Goal: Task Accomplishment & Management: Manage account settings

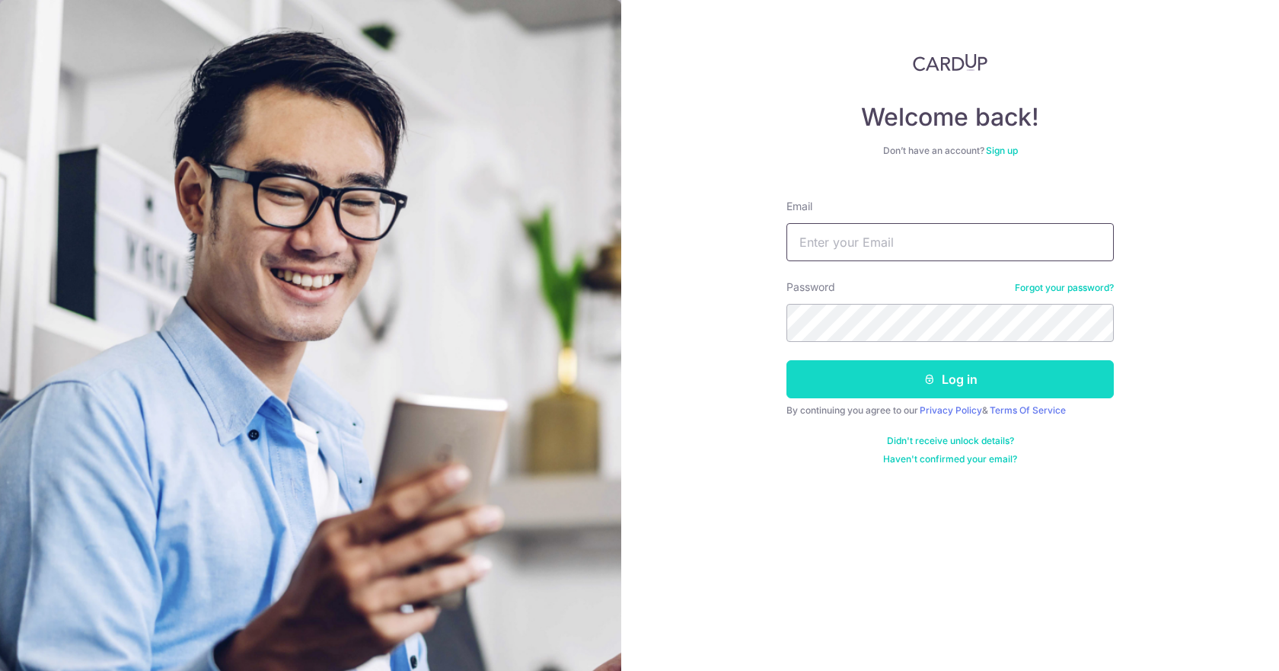
type input "[EMAIL_ADDRESS][DOMAIN_NAME]"
click at [878, 379] on button "Log in" at bounding box center [949, 379] width 327 height 38
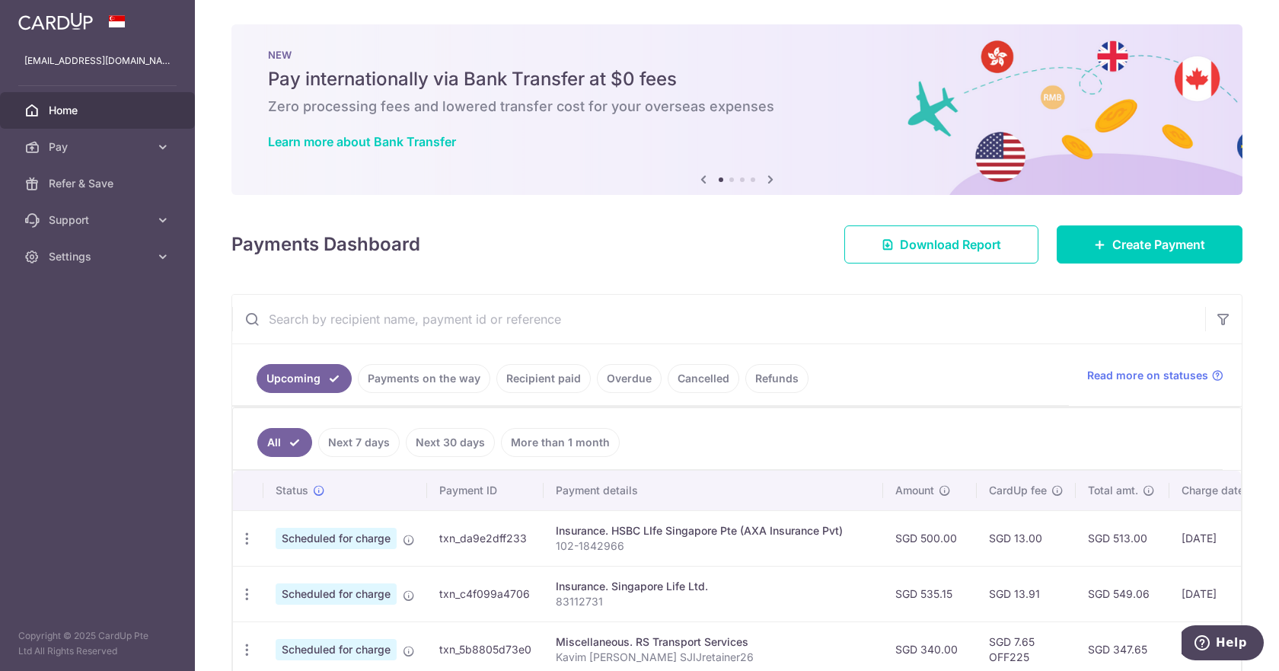
click at [430, 317] on input "text" at bounding box center [718, 319] width 973 height 49
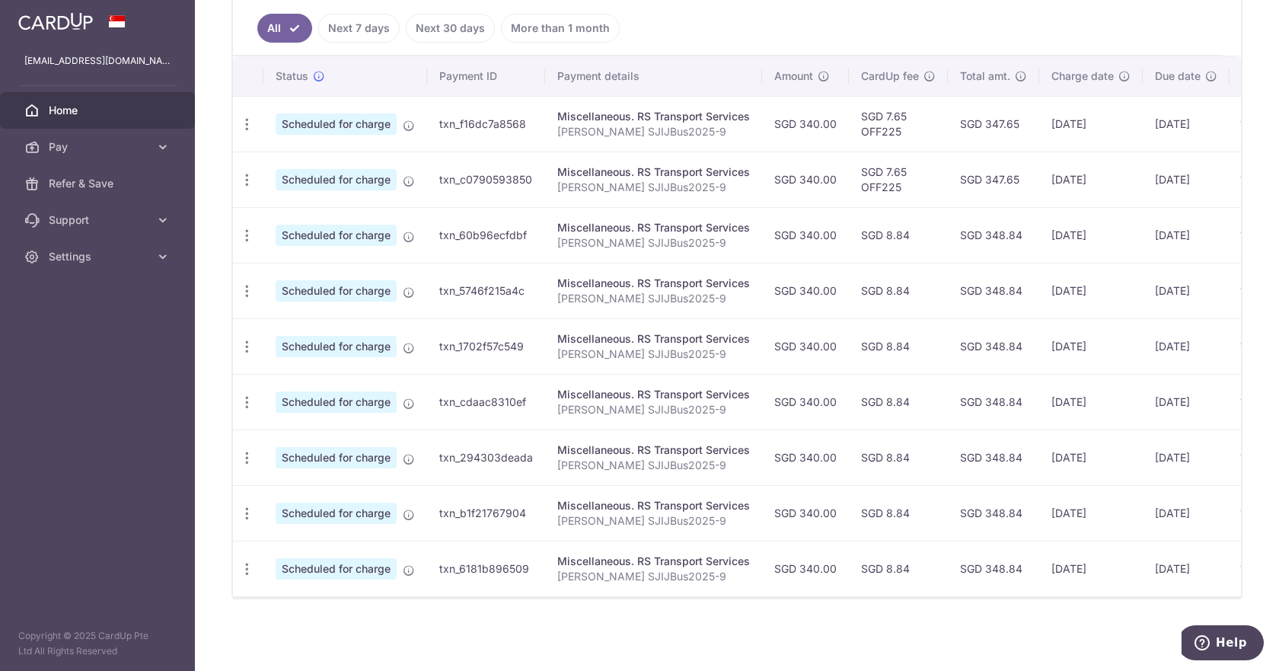
scroll to position [117, 0]
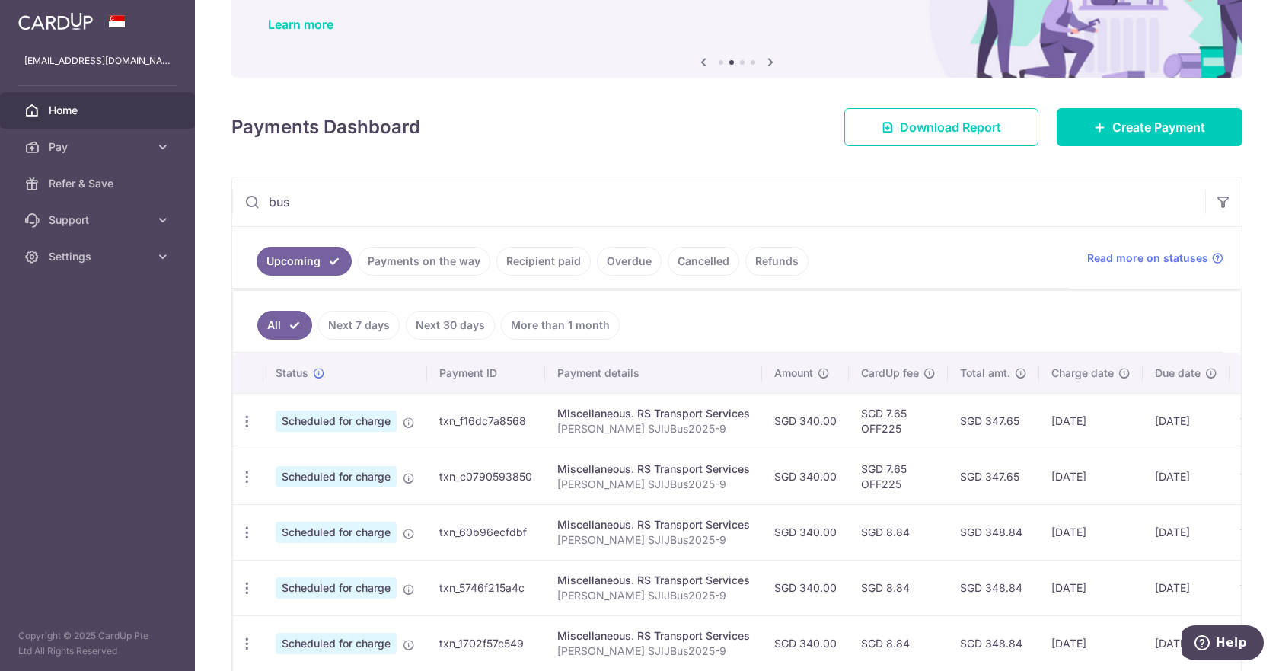
click at [417, 267] on link "Payments on the way" at bounding box center [424, 261] width 132 height 29
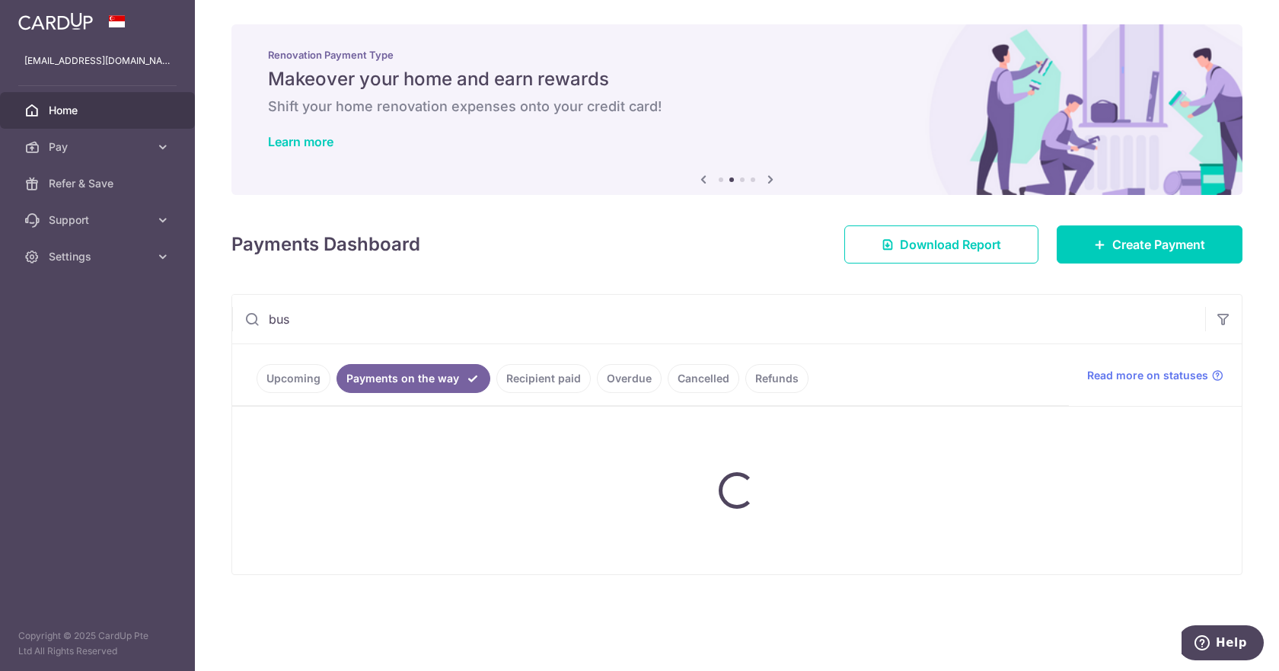
scroll to position [0, 0]
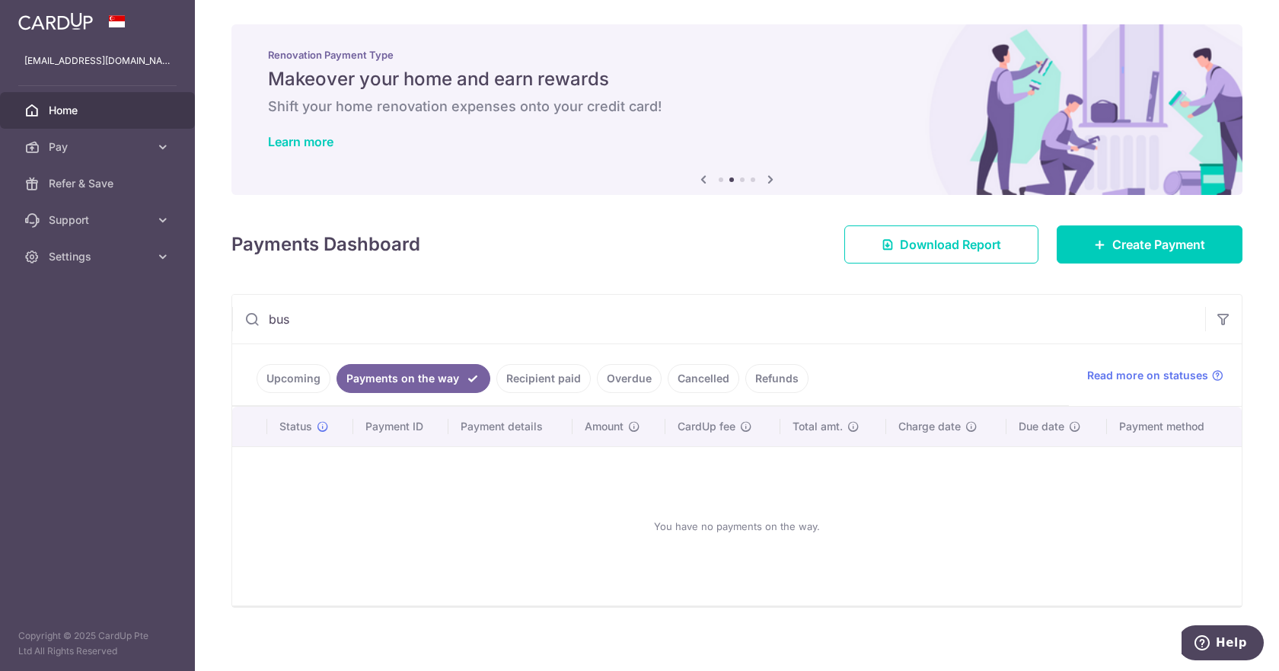
click at [301, 388] on link "Upcoming" at bounding box center [293, 378] width 74 height 29
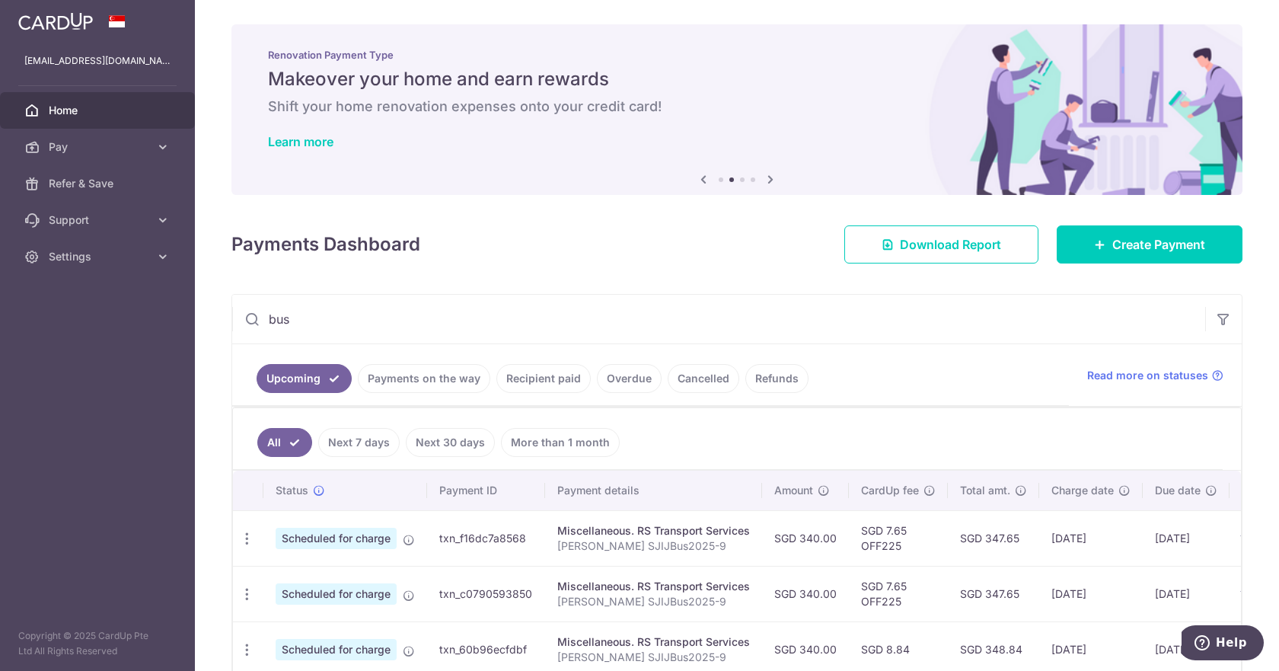
drag, startPoint x: 365, startPoint y: 317, endPoint x: 208, endPoint y: 350, distance: 160.3
click at [209, 350] on div "× Pause Schedule Pause all future payments in this series Pause just this one p…" at bounding box center [737, 335] width 1084 height 671
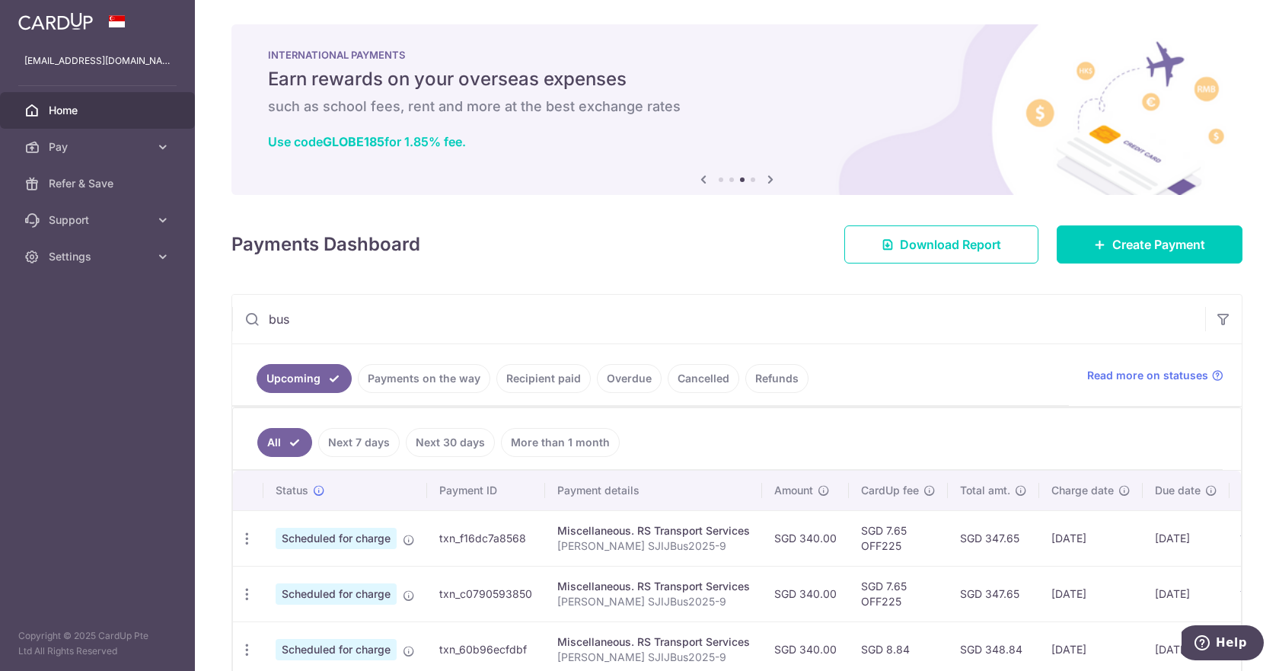
type input "t"
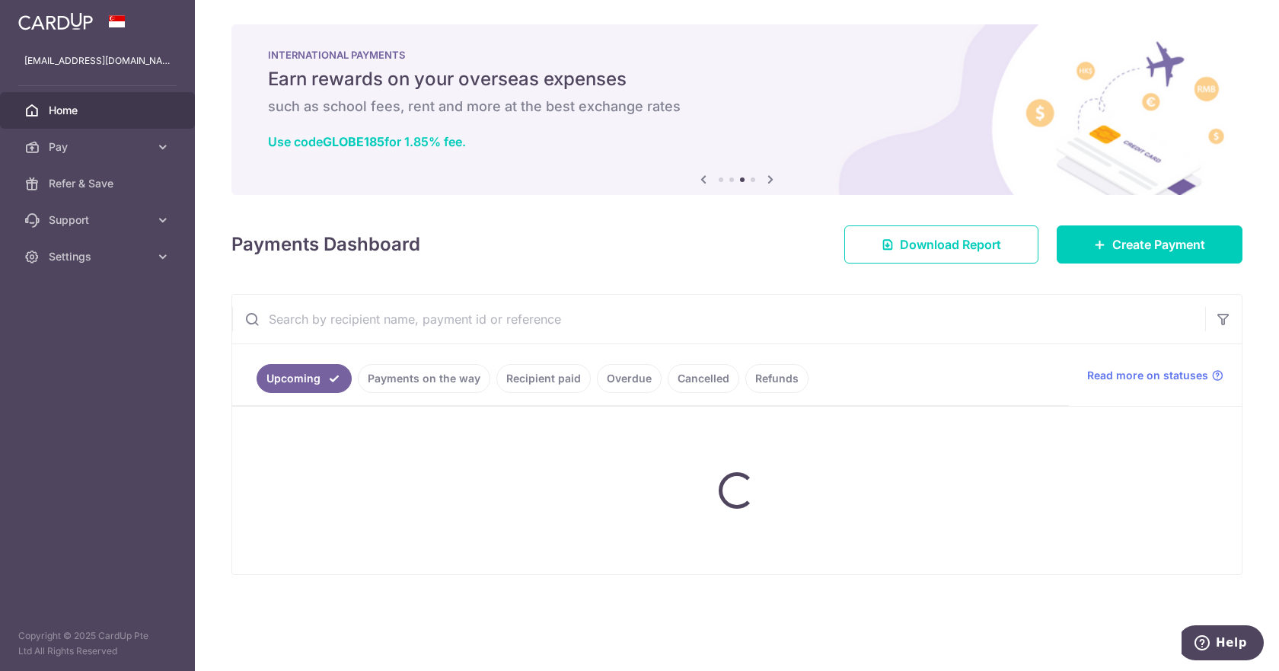
click at [508, 374] on link "Recipient paid" at bounding box center [543, 378] width 94 height 29
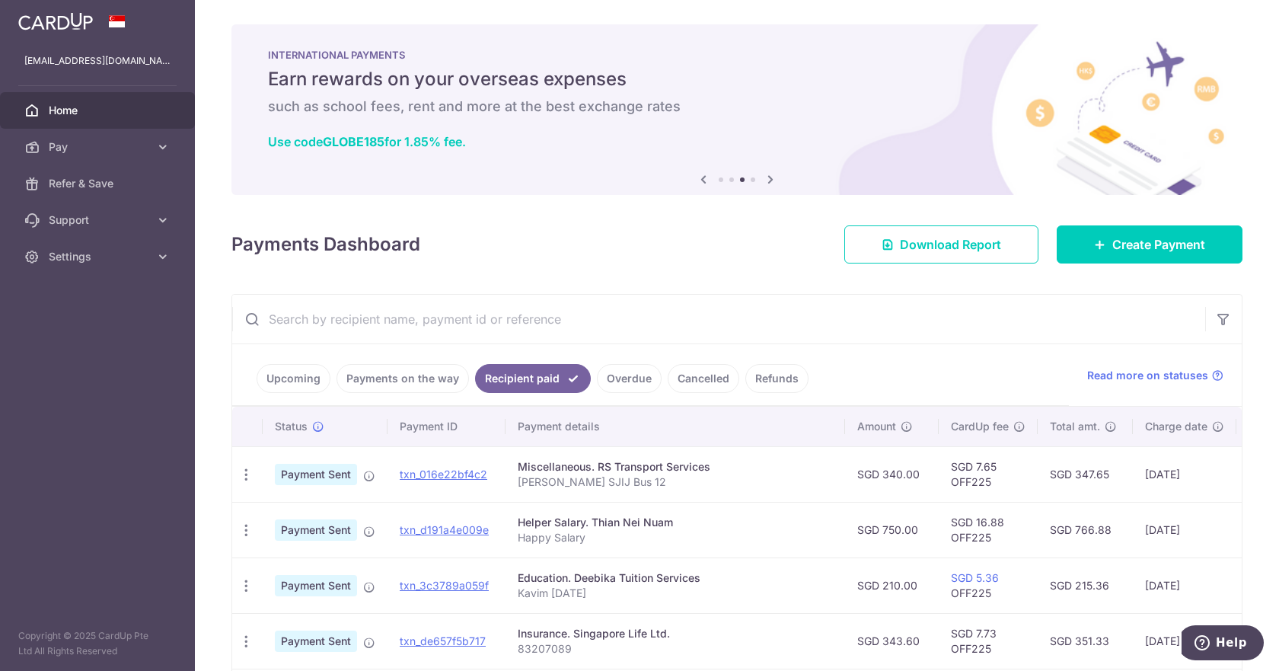
click at [362, 307] on input "text" at bounding box center [718, 319] width 973 height 49
type input "RS Transport Services"
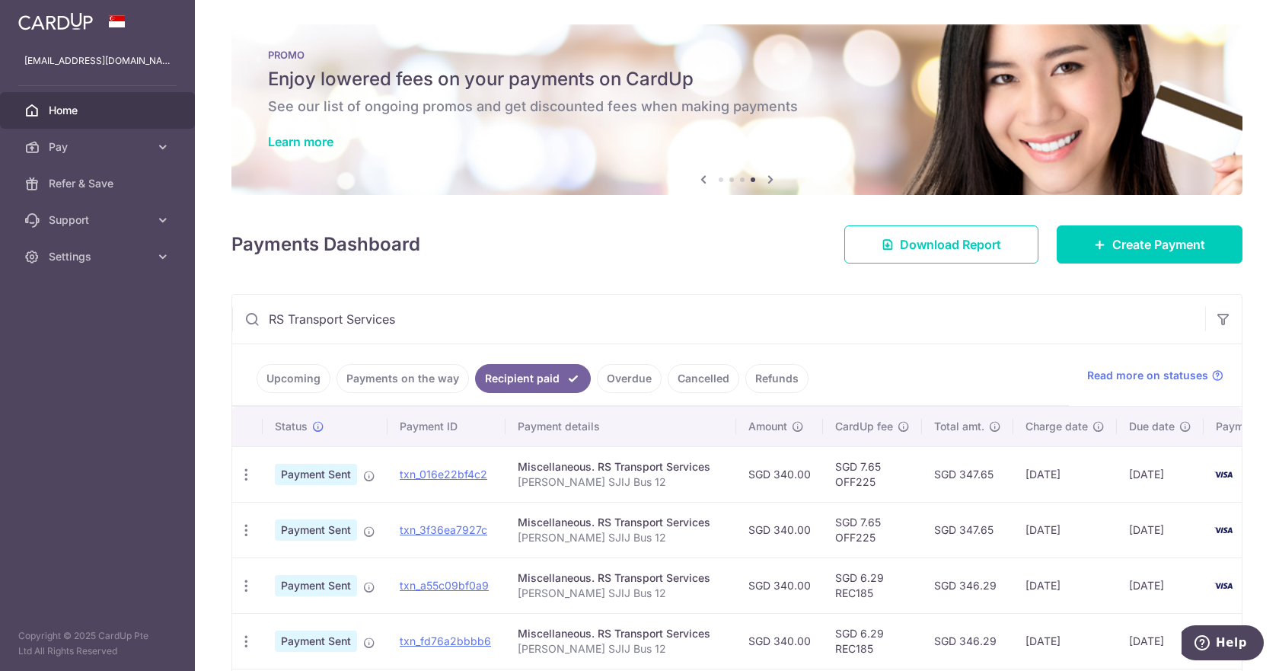
click at [312, 375] on link "Upcoming" at bounding box center [293, 378] width 74 height 29
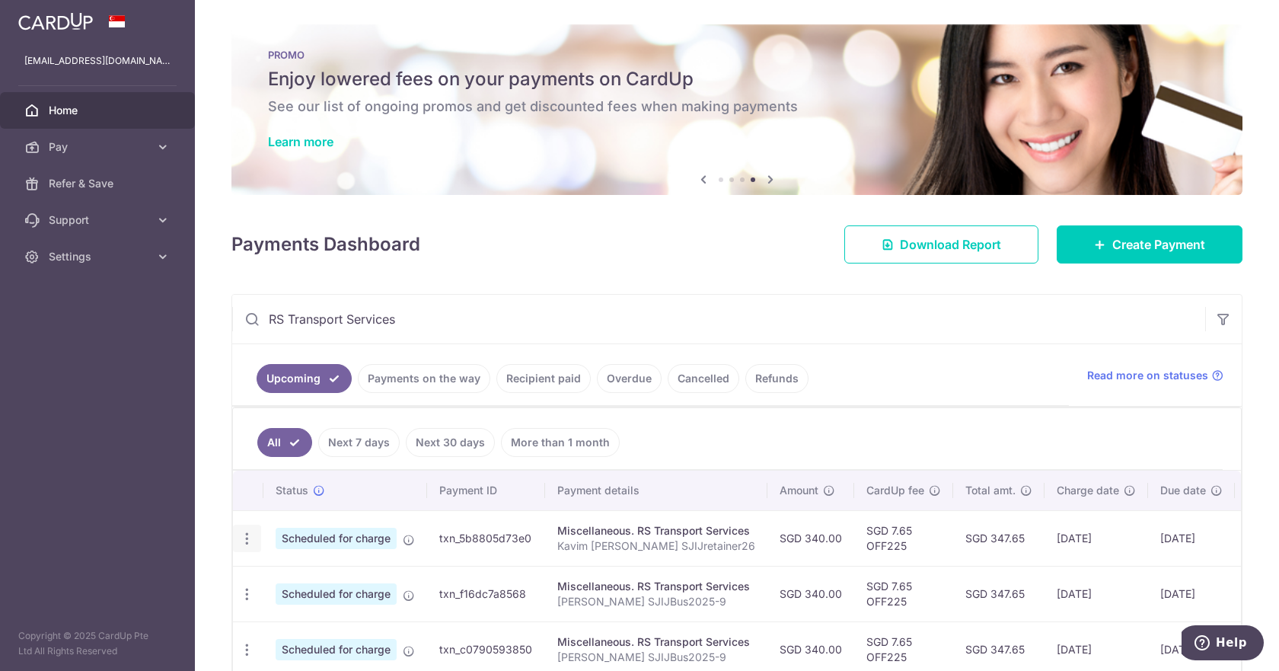
click at [242, 547] on div "Update payment Cancel payment" at bounding box center [247, 538] width 28 height 28
click at [254, 539] on div "Update payment Cancel payment" at bounding box center [247, 538] width 28 height 28
click at [247, 540] on icon "button" at bounding box center [247, 538] width 16 height 16
click at [353, 616] on span "Cancel payment" at bounding box center [328, 617] width 102 height 18
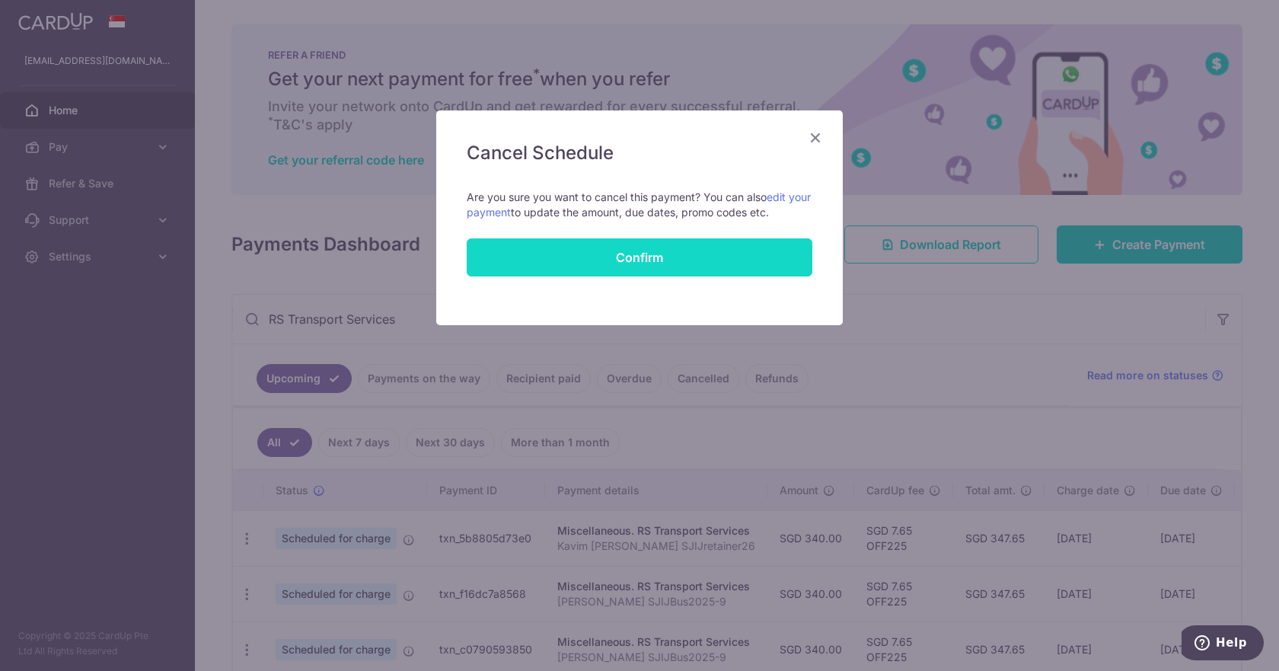
click at [612, 262] on button "Confirm" at bounding box center [640, 257] width 346 height 38
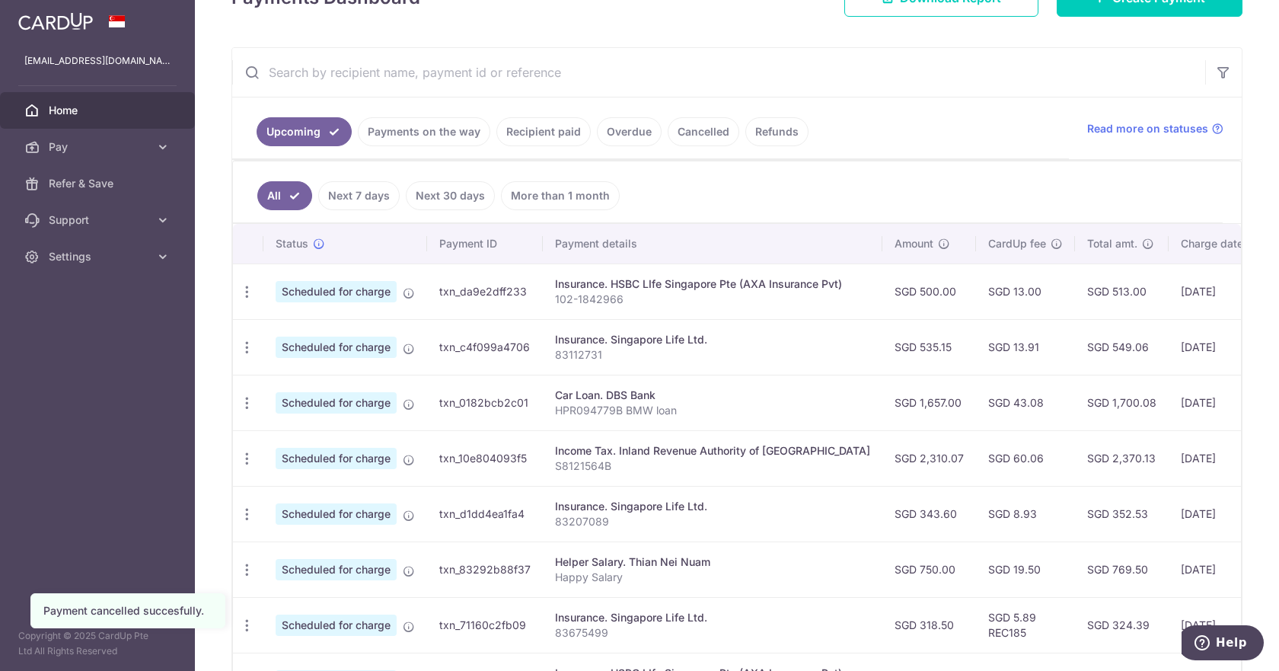
click at [369, 76] on input "text" at bounding box center [718, 72] width 973 height 49
type input "RS Transport Services"
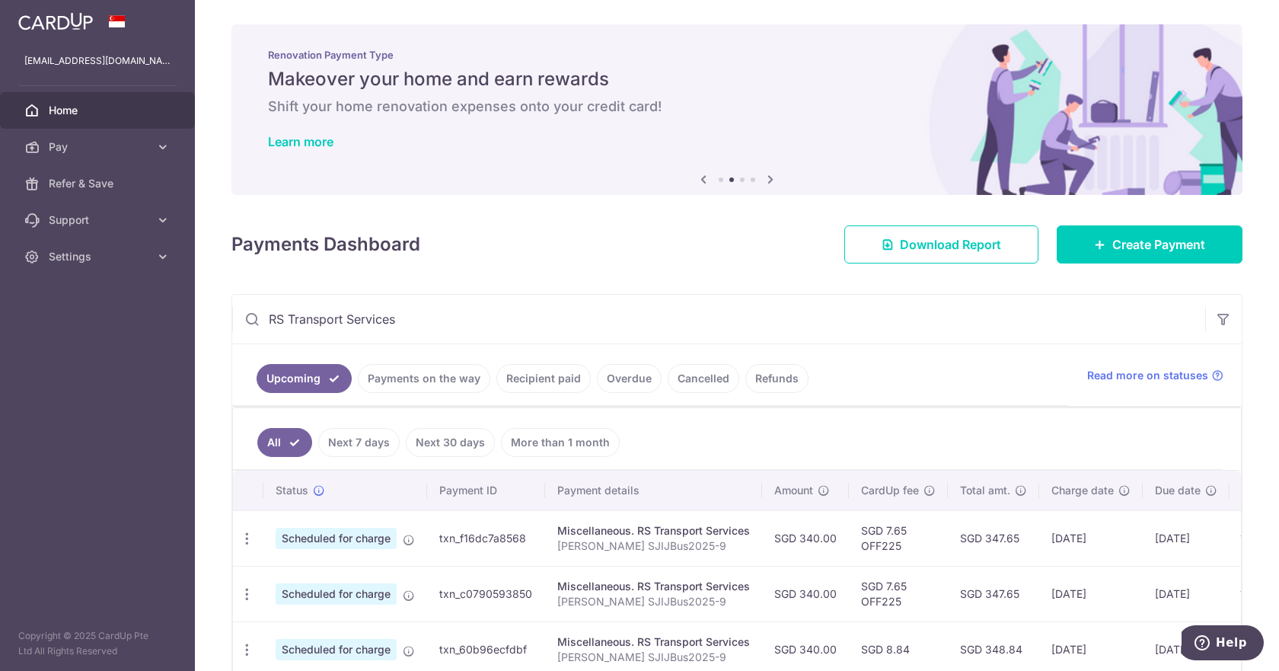
click at [57, 110] on span "Home" at bounding box center [99, 110] width 100 height 15
